Goal: Task Accomplishment & Management: Manage account settings

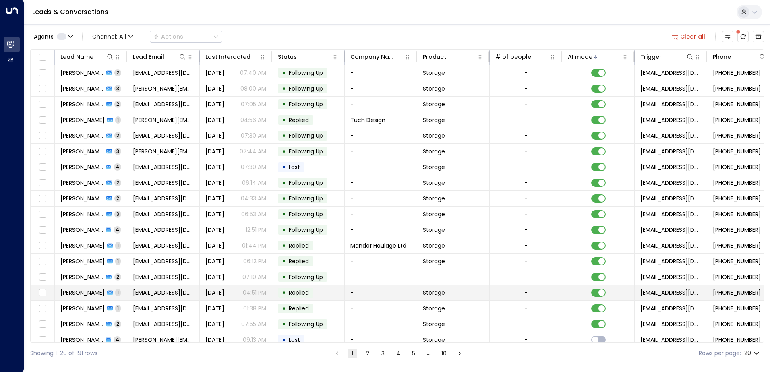
click at [117, 295] on td "[PERSON_NAME] 1" at bounding box center [91, 292] width 72 height 15
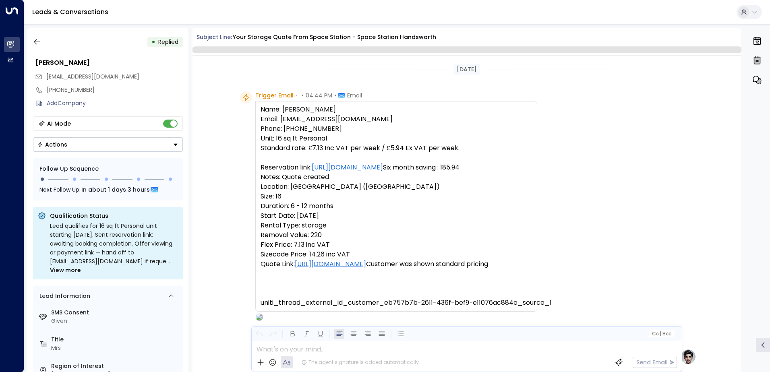
scroll to position [373, 0]
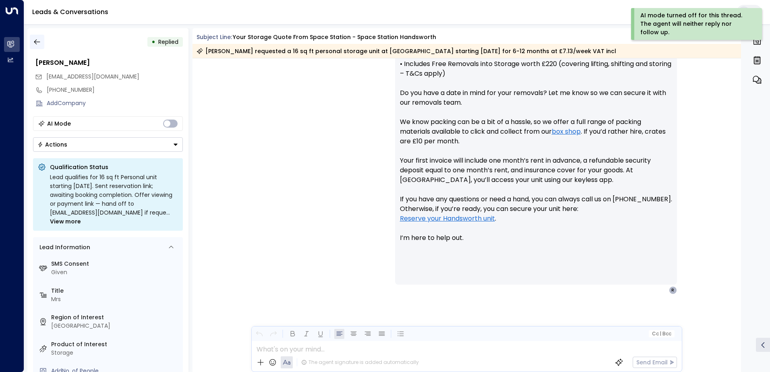
click at [35, 41] on icon "button" at bounding box center [37, 42] width 8 height 8
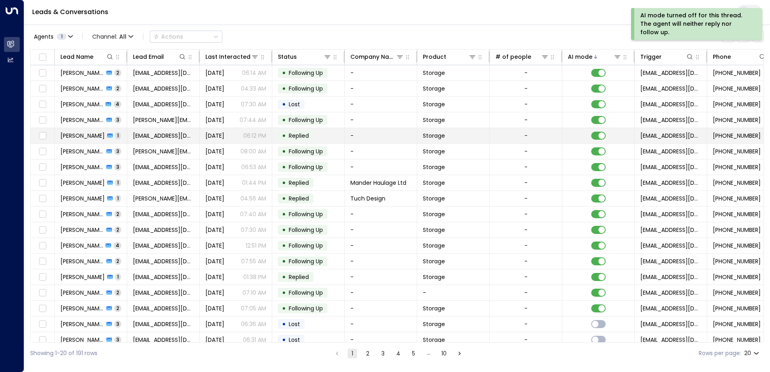
click at [123, 138] on td "[PERSON_NAME] 1" at bounding box center [91, 135] width 72 height 15
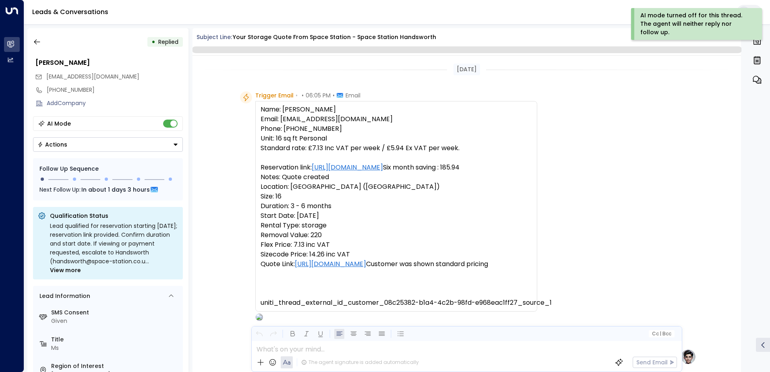
scroll to position [305, 0]
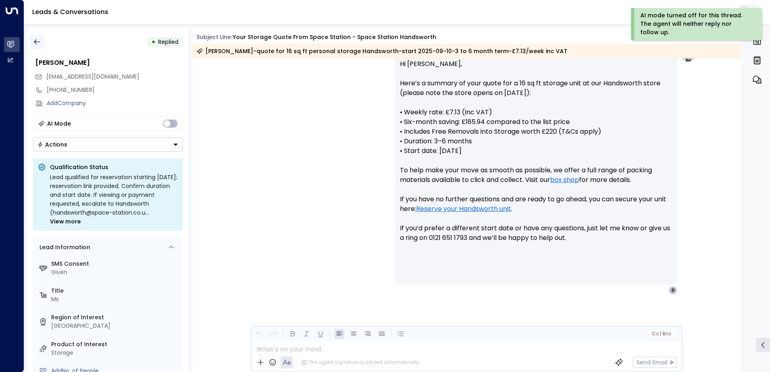
click at [35, 42] on icon "button" at bounding box center [37, 41] width 6 height 5
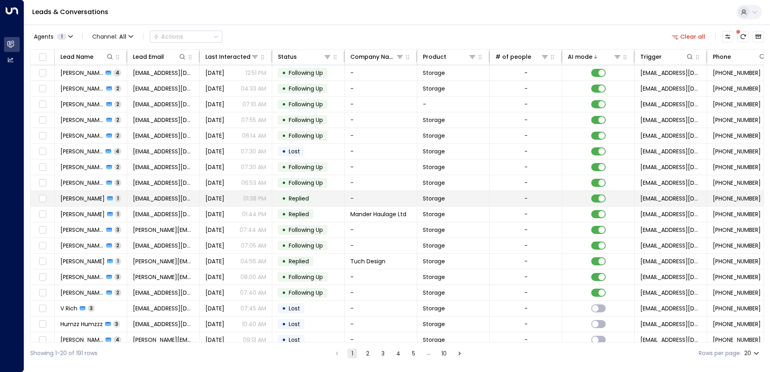
click at [125, 195] on td "[PERSON_NAME] 1" at bounding box center [91, 198] width 72 height 15
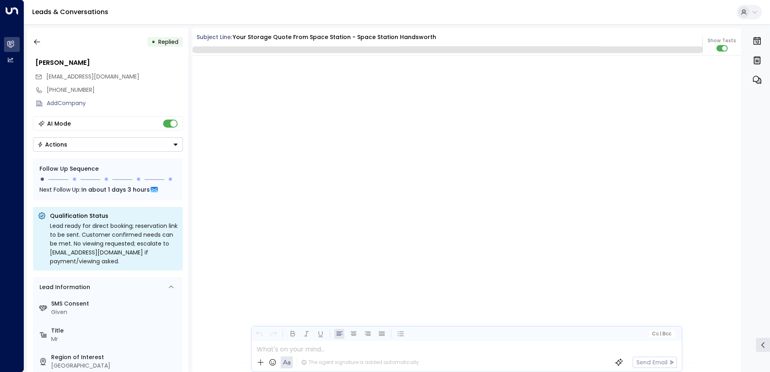
scroll to position [598, 0]
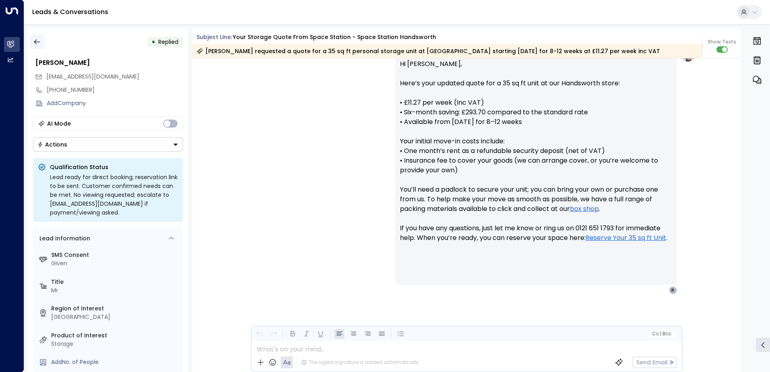
click at [41, 41] on icon "button" at bounding box center [37, 42] width 8 height 8
